Goal: Navigation & Orientation: Find specific page/section

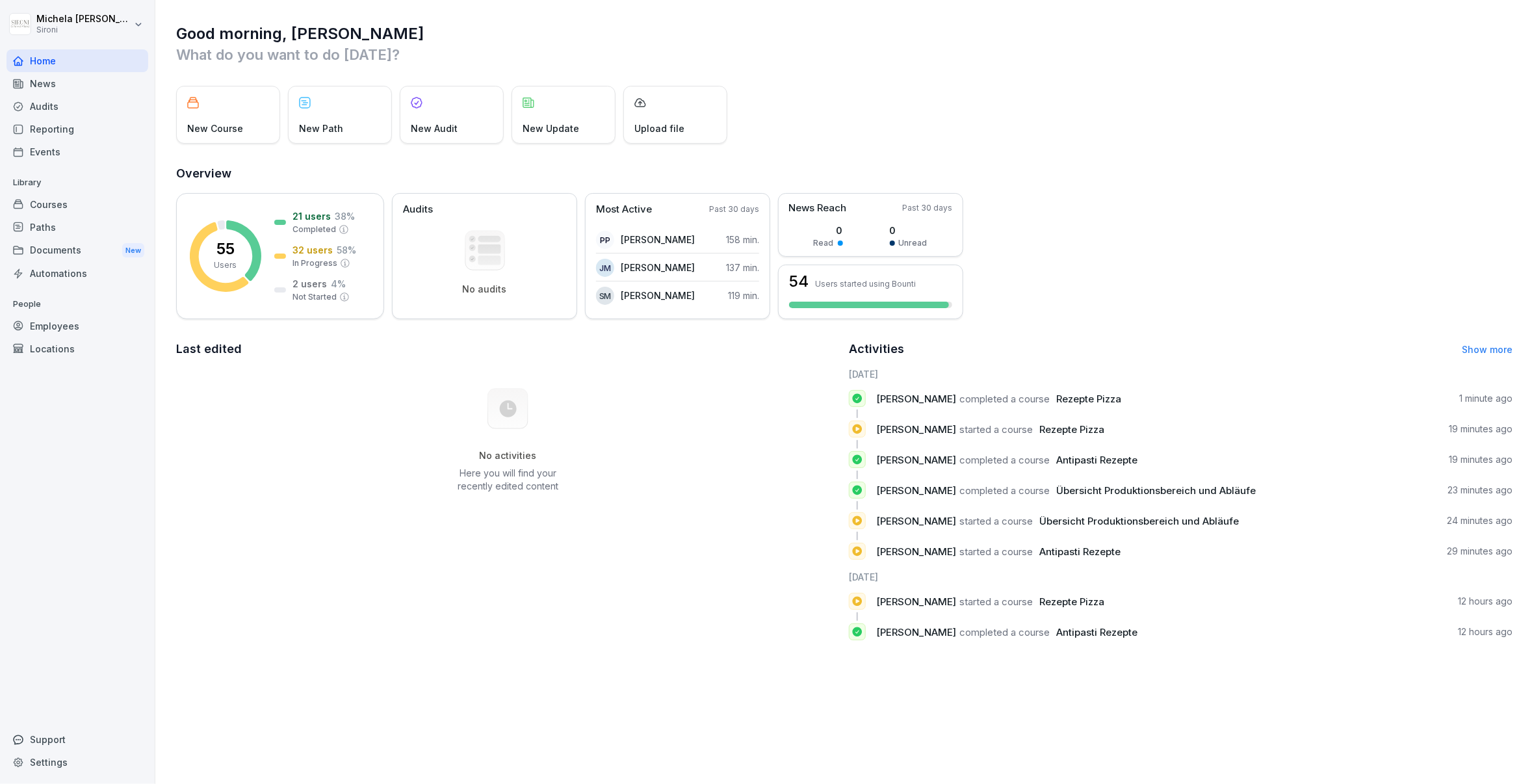
click at [238, 466] on div "No activities Here you will find your recently edited content" at bounding box center [507, 440] width 664 height 146
click at [51, 151] on div "Events" at bounding box center [77, 152] width 142 height 23
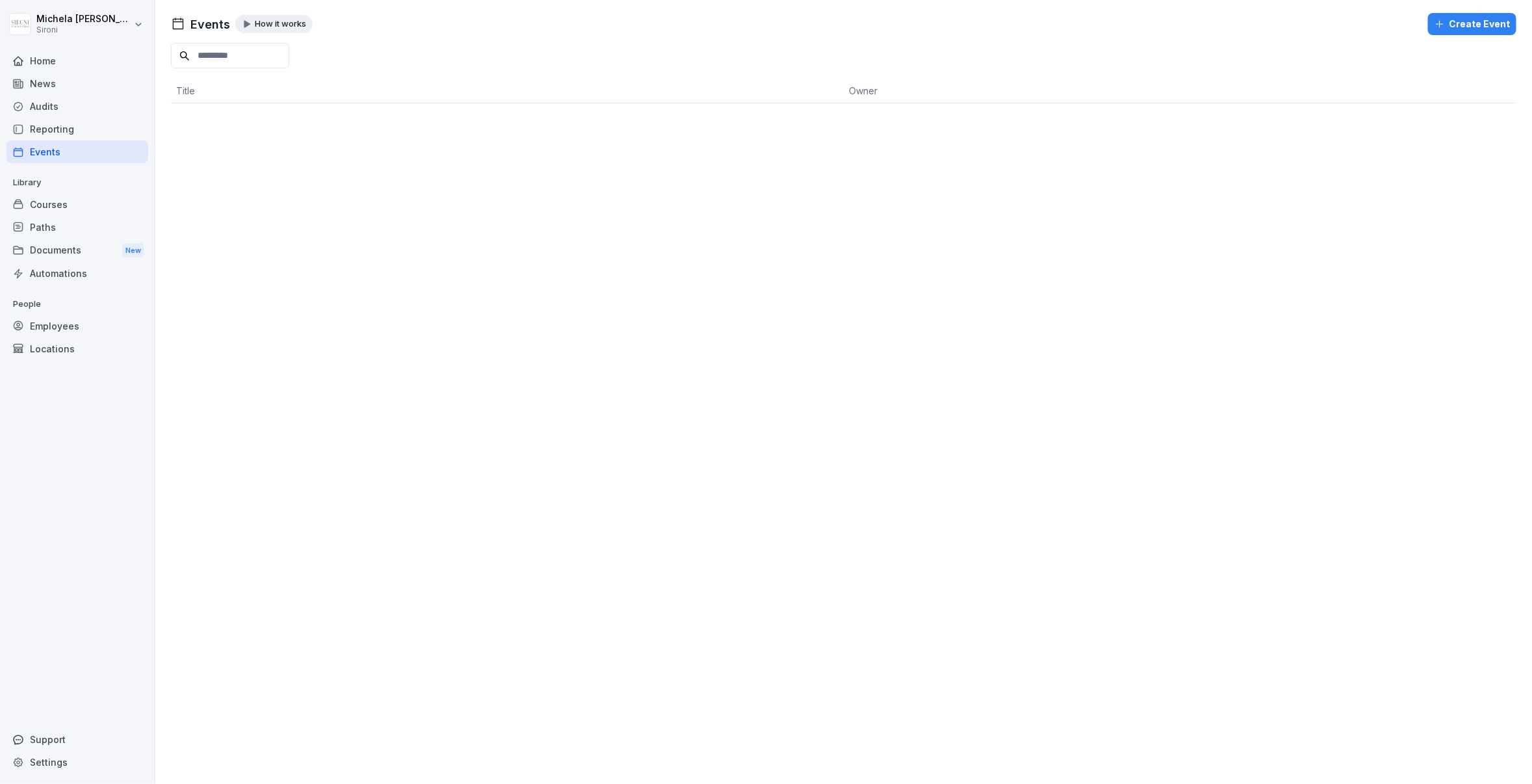
click at [56, 78] on div "News" at bounding box center [77, 84] width 142 height 23
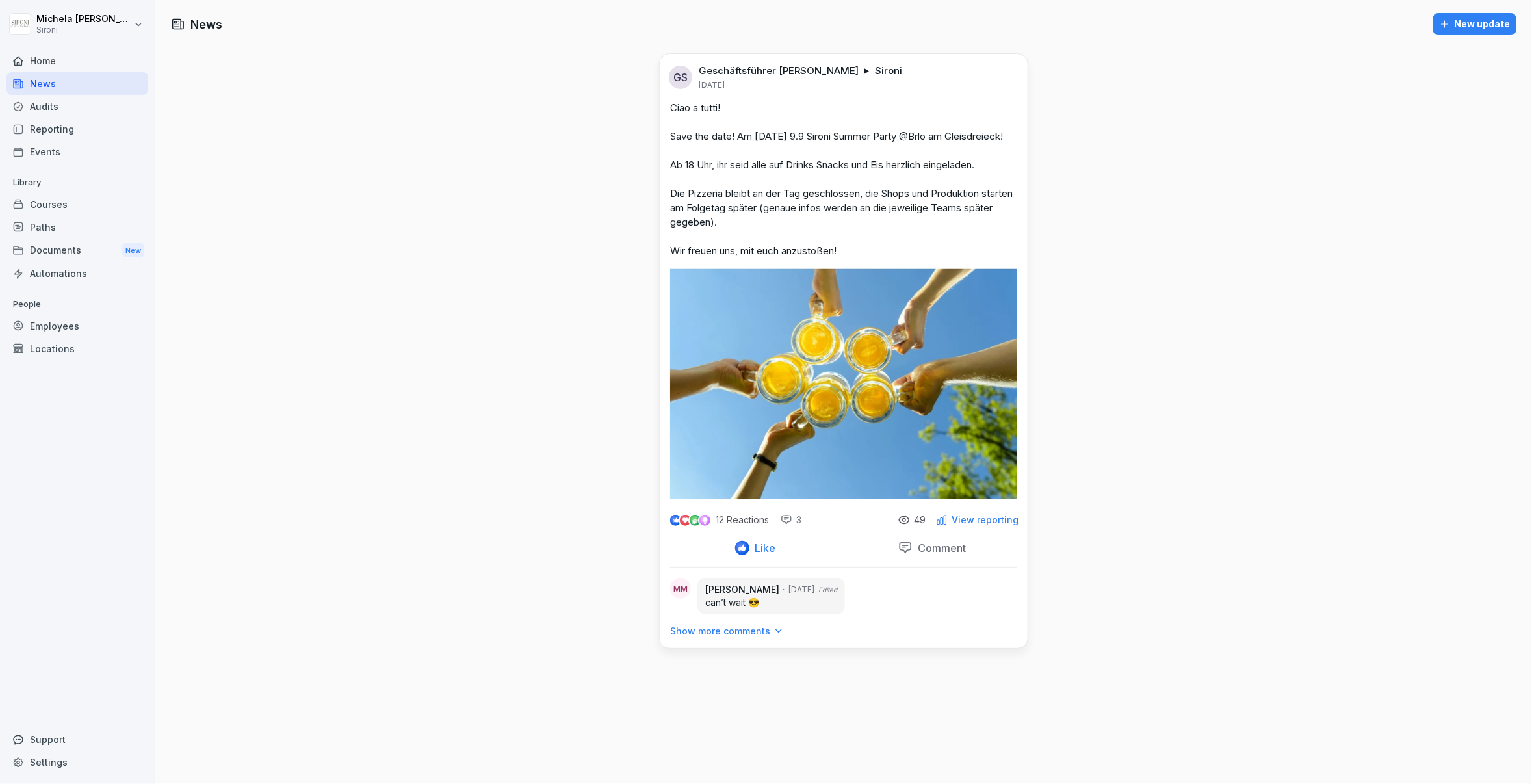
click at [409, 355] on div "News New update GS Geschäftsführer [PERSON_NAME] [DATE] Ciao a tutti! Save the …" at bounding box center [844, 392] width 1377 height 784
